Goal: Use online tool/utility: Utilize a website feature to perform a specific function

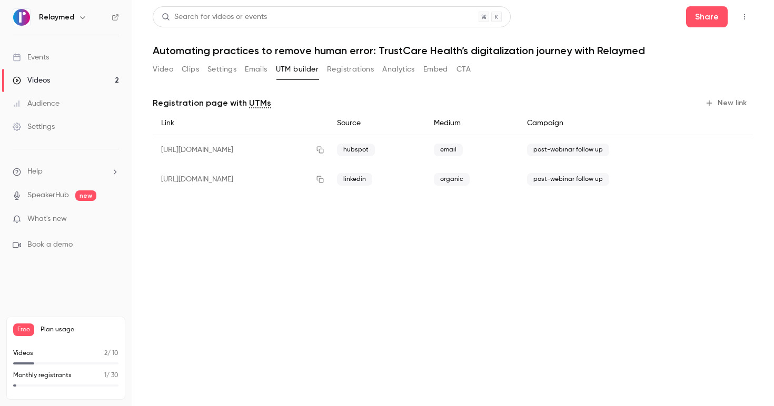
click at [310, 147] on div "[URL][DOMAIN_NAME]" at bounding box center [241, 150] width 176 height 30
click at [666, 143] on div "post-webinar follow up" at bounding box center [605, 150] width 175 height 30
click at [734, 105] on button "New link" at bounding box center [726, 103] width 52 height 17
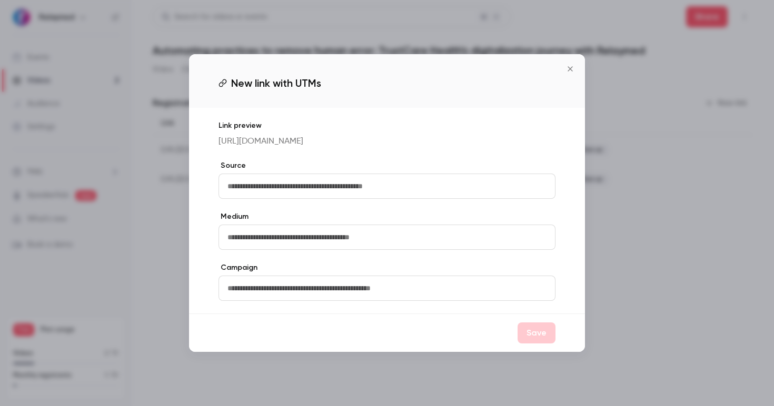
click at [306, 250] on input "text" at bounding box center [386, 237] width 337 height 25
type input "*"
click at [481, 223] on div "Link preview https://watch.getcontrast.io/register/relaymed-athena-automating-p…" at bounding box center [387, 211] width 396 height 206
click at [385, 301] on input "text" at bounding box center [386, 288] width 337 height 25
paste input "**********"
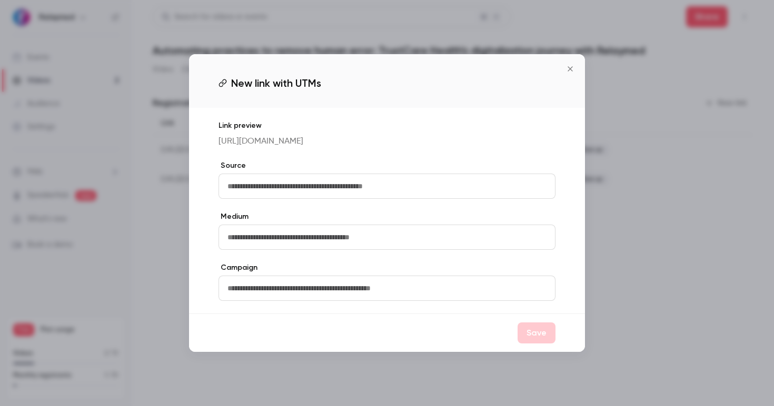
type input "**********"
click at [533, 343] on button "Save" at bounding box center [536, 333] width 38 height 21
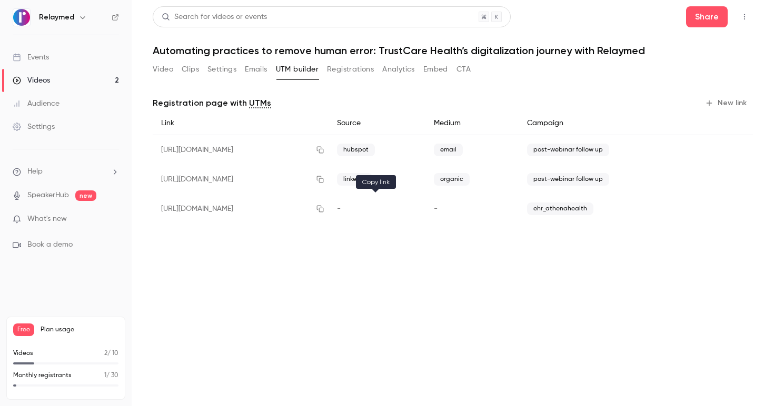
click at [324, 207] on icon "button" at bounding box center [320, 208] width 8 height 7
click at [328, 209] on button "button" at bounding box center [320, 208] width 17 height 17
click at [732, 149] on icon "button" at bounding box center [735, 149] width 7 height 7
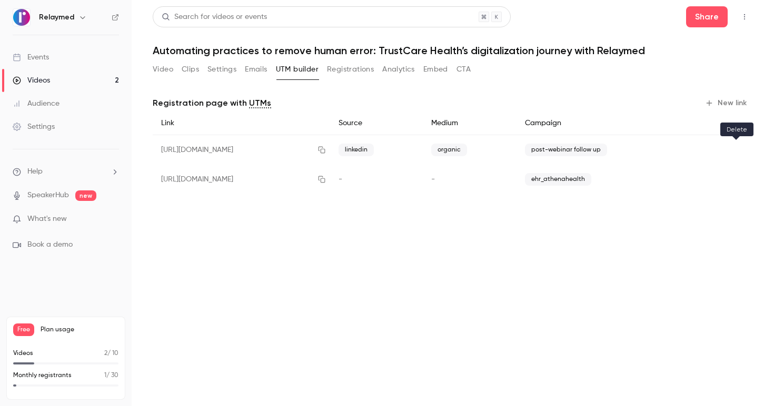
click at [732, 149] on icon "button" at bounding box center [735, 149] width 7 height 7
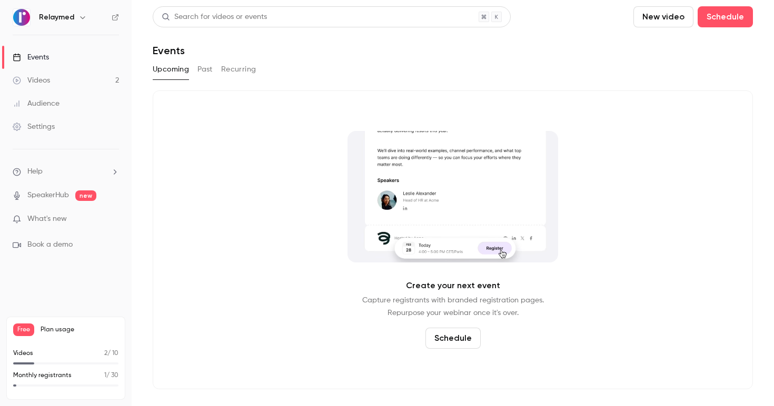
click at [49, 74] on link "Videos 2" at bounding box center [66, 80] width 132 height 23
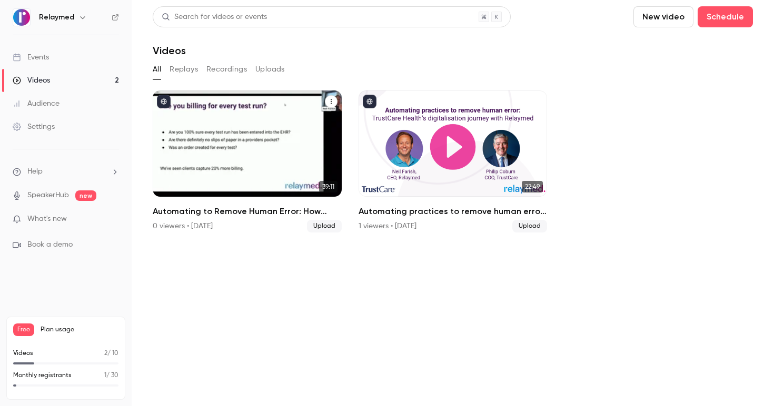
click at [284, 169] on div "Automating to Remove Human Error: How Connected Workflows Can Transform Your Pr…" at bounding box center [247, 144] width 189 height 106
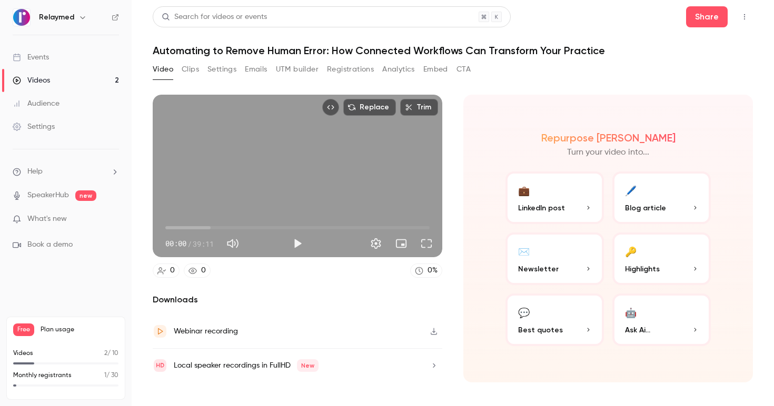
click at [303, 74] on button "UTM builder" at bounding box center [297, 69] width 43 height 17
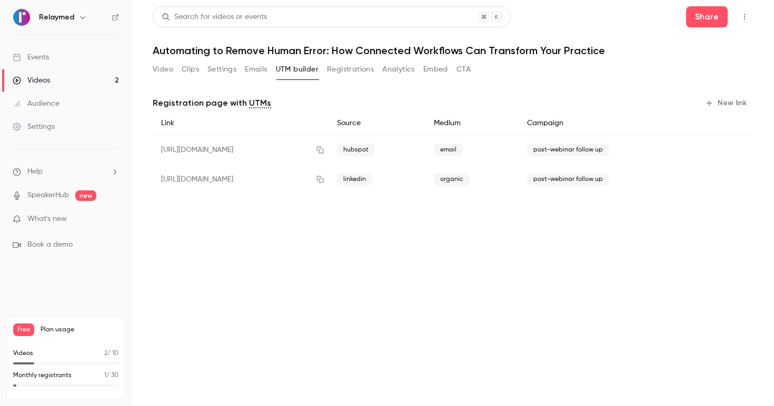
click at [718, 101] on button "New link" at bounding box center [726, 103] width 52 height 17
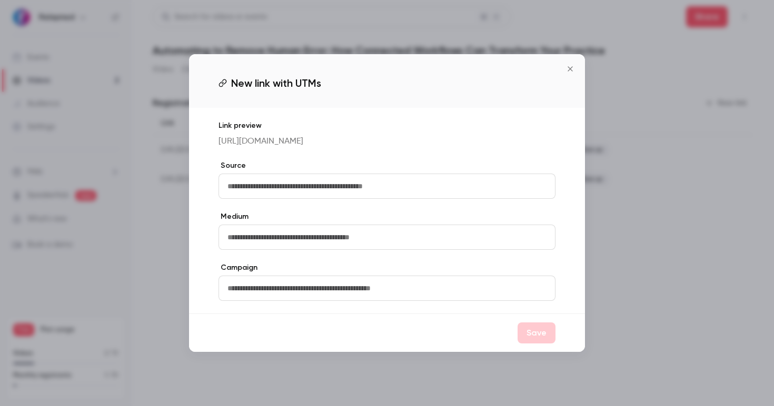
click at [444, 301] on input "text" at bounding box center [386, 288] width 337 height 25
type input "**********"
click at [525, 344] on button "Save" at bounding box center [536, 333] width 38 height 21
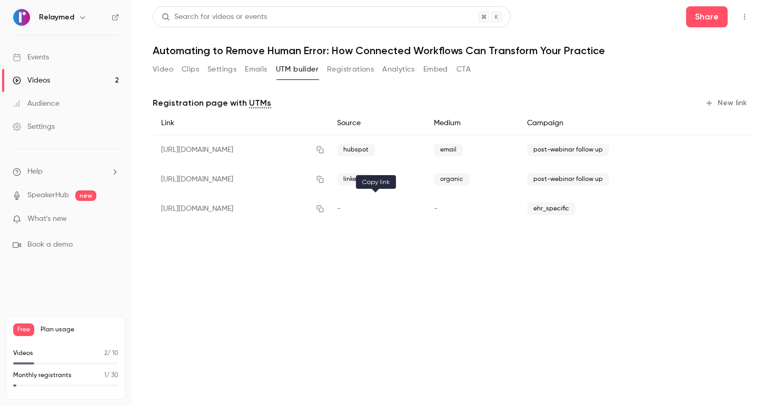
click at [328, 210] on button "button" at bounding box center [320, 208] width 17 height 17
